Goal: Understand site structure: Understand site structure

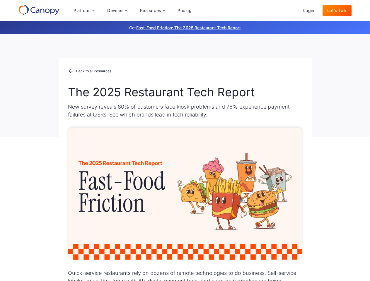
click at [132, 11] on div "Platform Platform Monitor A centralized view of your entire fleet Manage Remote…" at bounding box center [132, 11] width 127 height 12
click at [84, 11] on div "Platform" at bounding box center [82, 10] width 17 height 4
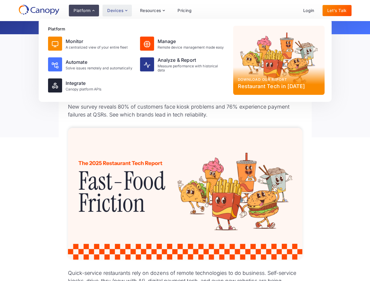
click at [117, 11] on div "Devices" at bounding box center [115, 10] width 16 height 4
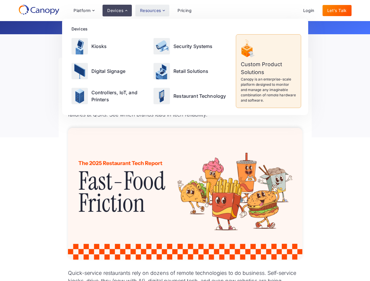
click at [152, 11] on div "Resources" at bounding box center [150, 10] width 21 height 4
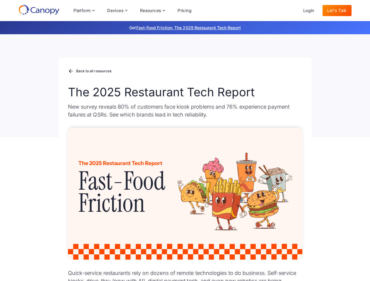
click at [132, 11] on div "Platform Platform Monitor A centralized view of your entire fleet Manage Remote…" at bounding box center [132, 11] width 127 height 12
click at [84, 11] on div "Platform" at bounding box center [82, 10] width 17 height 4
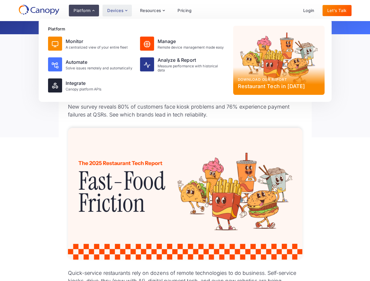
click at [117, 11] on div "Devices" at bounding box center [115, 10] width 16 height 4
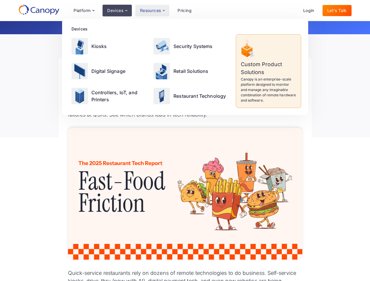
click at [152, 11] on div "Resources" at bounding box center [150, 10] width 21 height 4
